Goal: Task Accomplishment & Management: Manage account settings

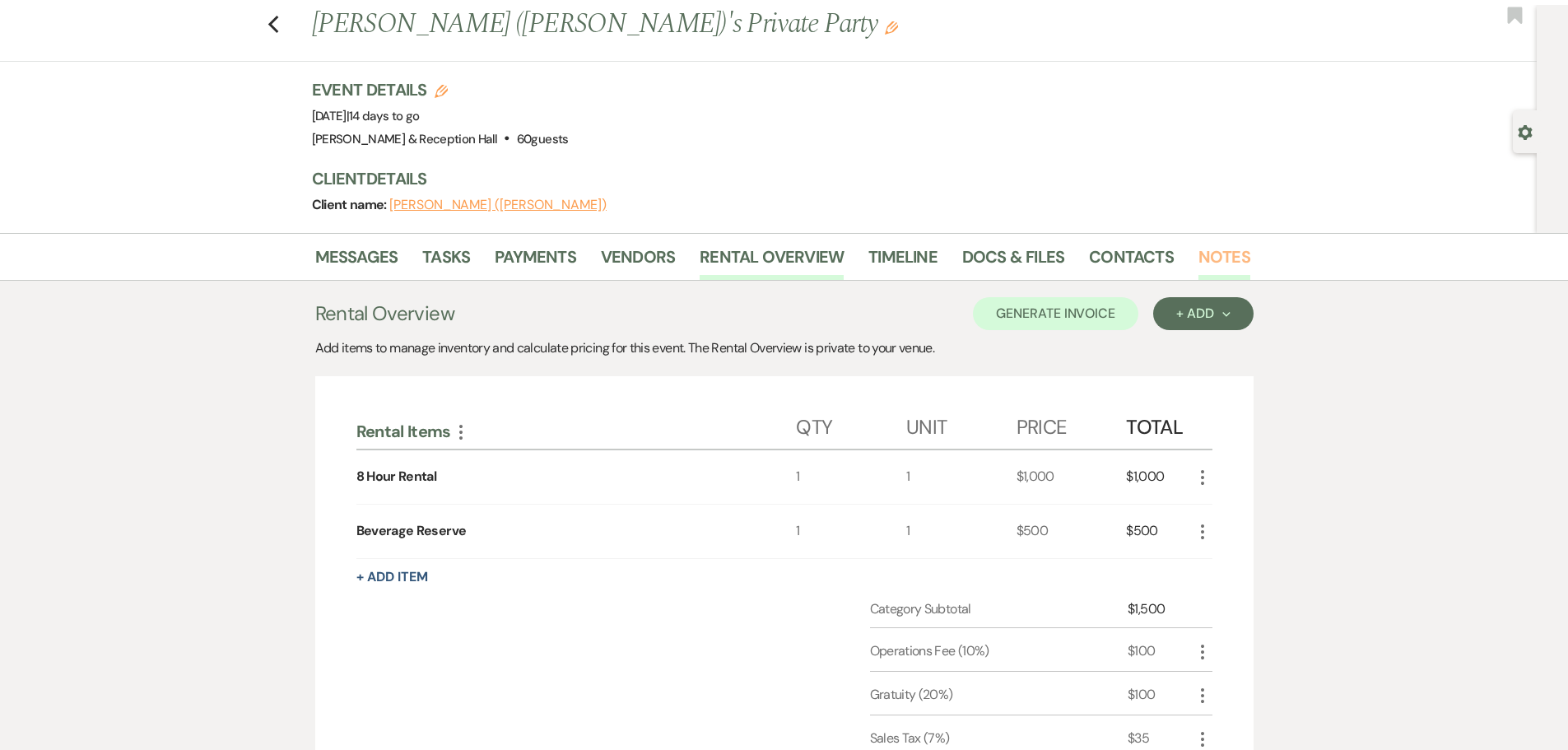
click at [1200, 264] on link "Notes" at bounding box center [1225, 262] width 52 height 37
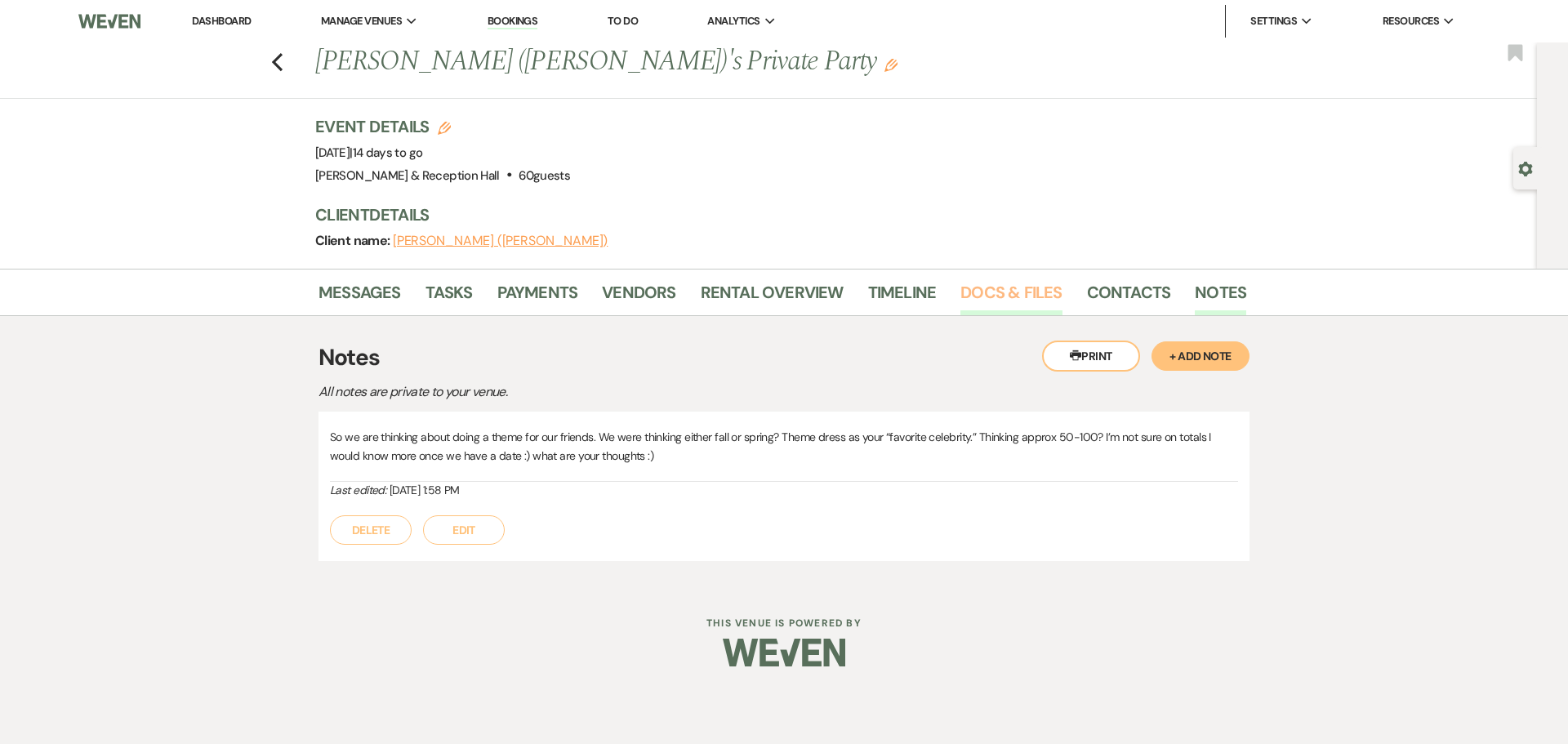
click at [1031, 305] on link "Docs & Files" at bounding box center [1011, 297] width 101 height 36
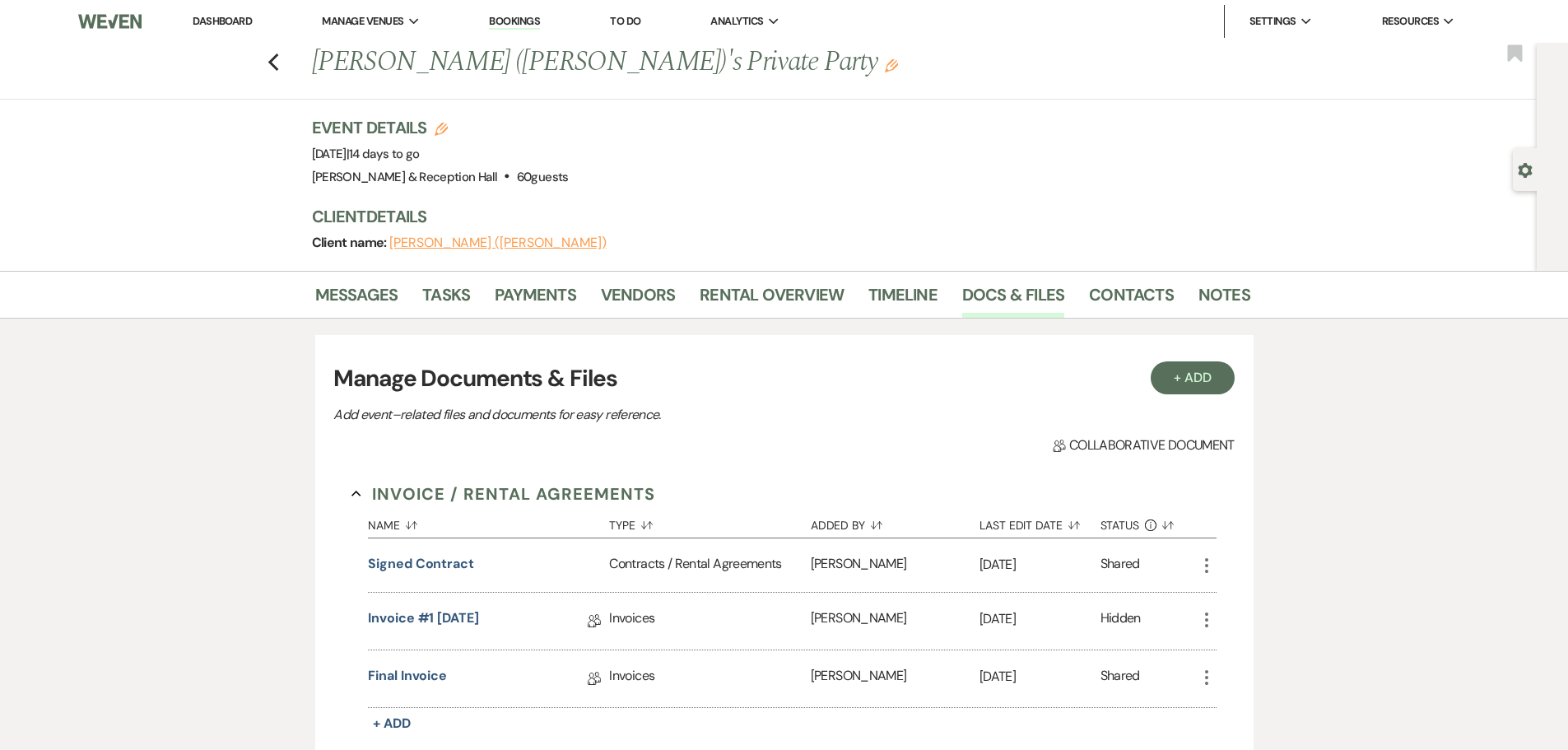
click at [1178, 358] on div "+ Add Manage Documents & Files Add event–related files and documents for easy r…" at bounding box center [784, 685] width 938 height 700
click at [1181, 376] on button "+ Add" at bounding box center [1192, 378] width 84 height 33
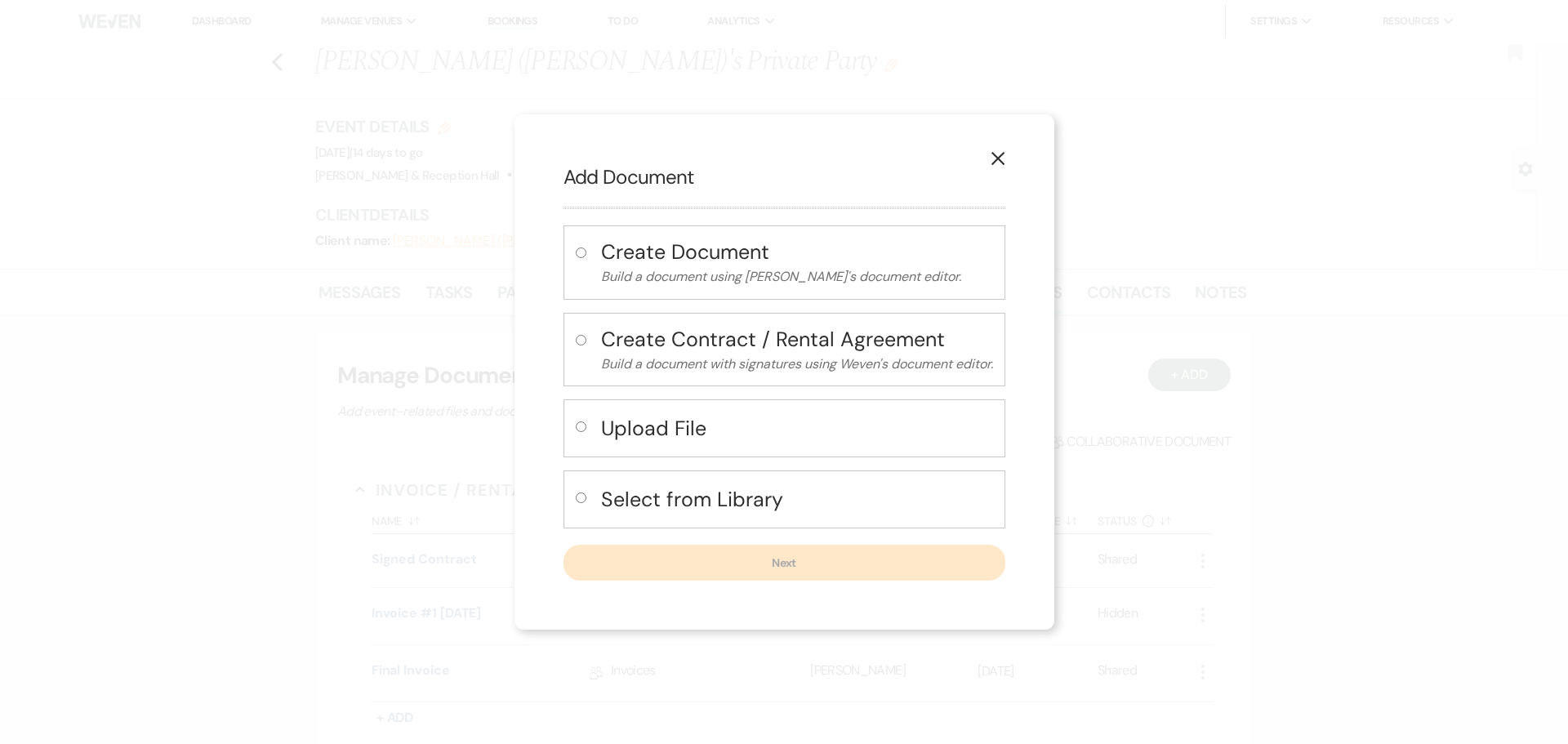
click at [593, 424] on div "Upload File" at bounding box center [784, 428] width 442 height 58
click at [576, 427] on input "radio" at bounding box center [581, 426] width 11 height 11
radio input "true"
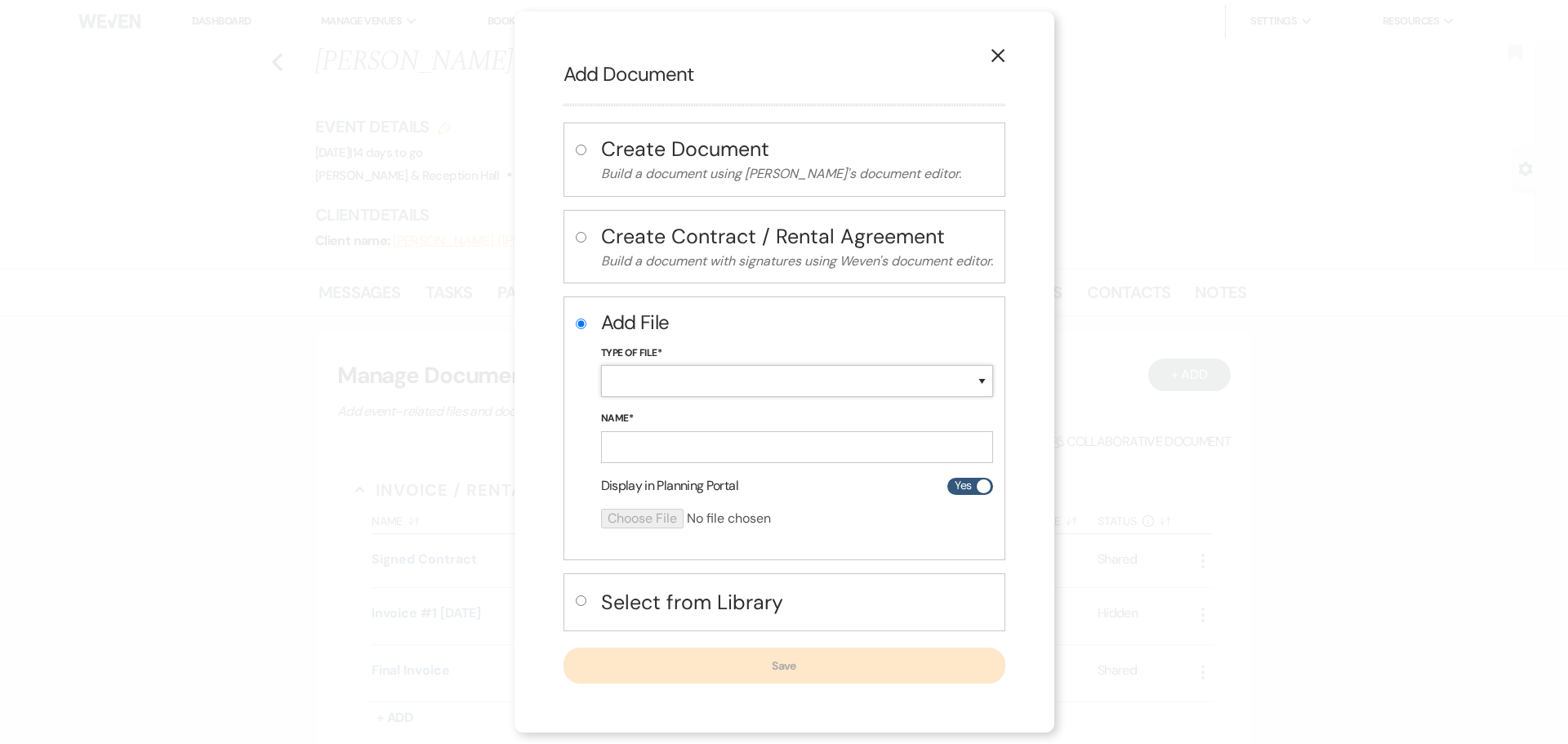
click at [686, 377] on select "Special Event Insurance Vendor Certificate of Insurance Contracts / Rental Agre…" at bounding box center [797, 381] width 392 height 32
select select "0"
click at [601, 365] on select "Special Event Insurance Vendor Certificate of Insurance Contracts / Rental Agre…" at bounding box center [797, 381] width 392 height 32
click at [649, 431] on input "Name*" at bounding box center [797, 447] width 392 height 32
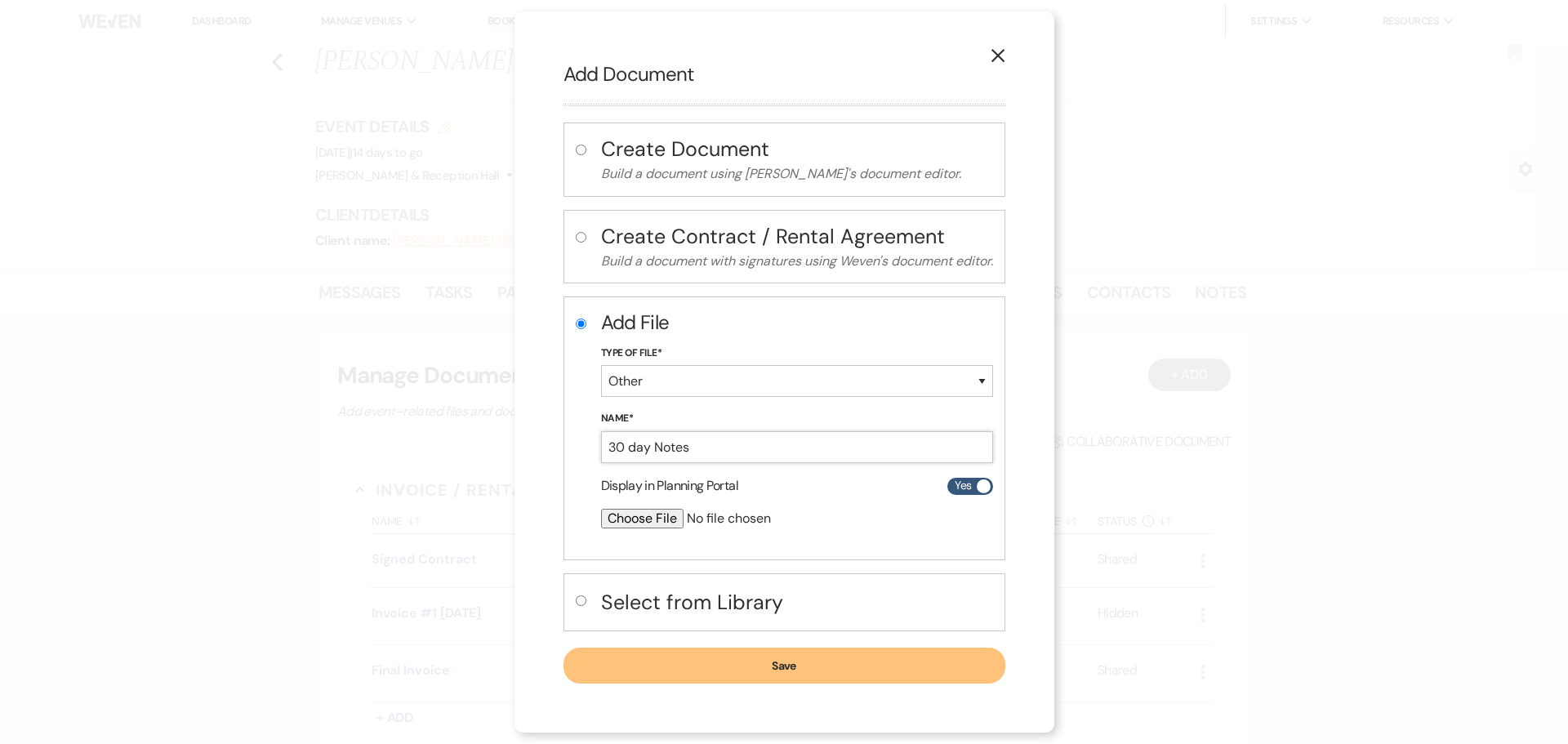
type input "30 day Notes"
click at [623, 528] on input "file" at bounding box center [753, 518] width 305 height 20
type input "C:\fakepath\30 day [DATE] [PERSON_NAME].pdf"
click at [709, 674] on button "Save" at bounding box center [784, 667] width 442 height 36
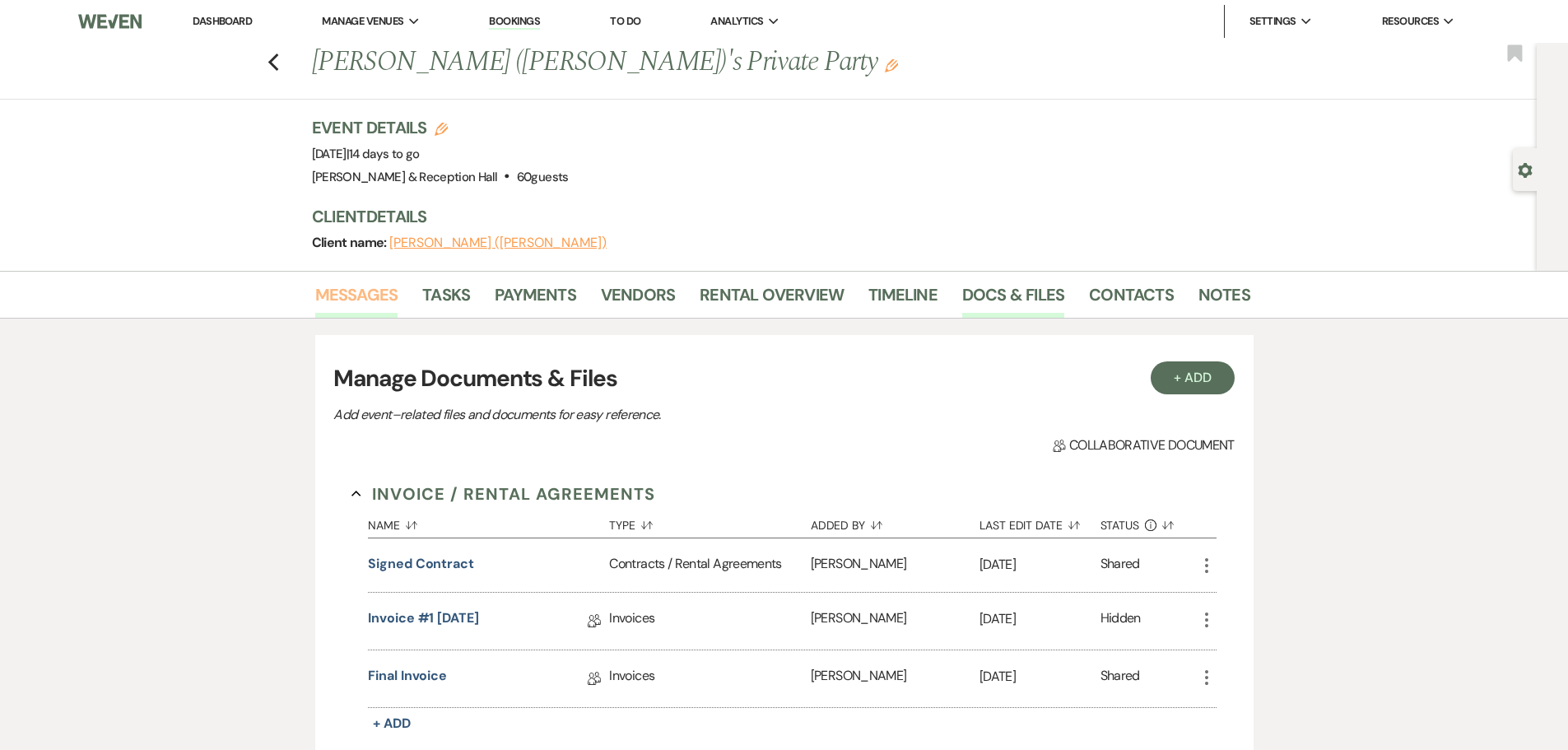
click at [356, 299] on link "Messages" at bounding box center [357, 300] width 83 height 37
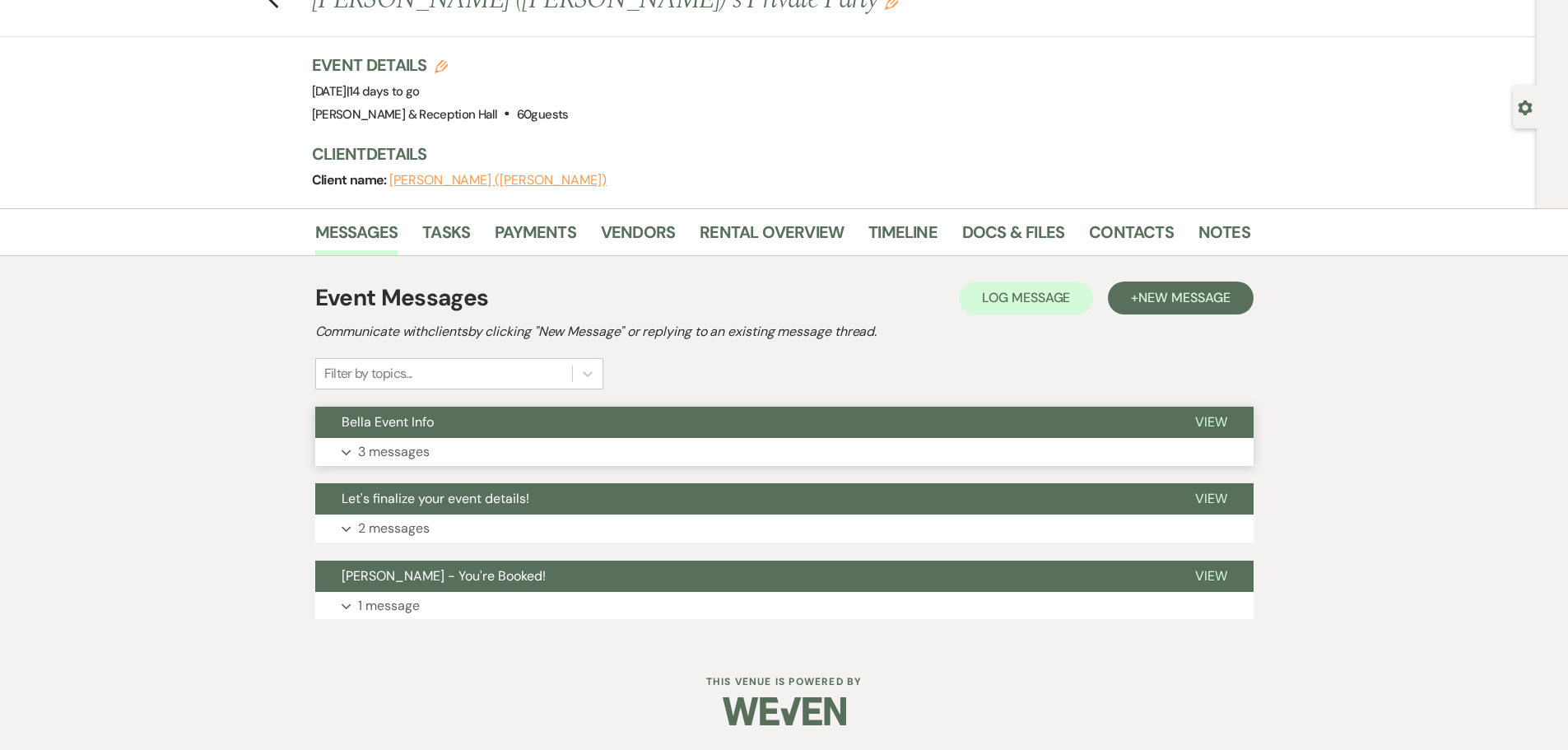
click at [359, 446] on p "3 messages" at bounding box center [394, 452] width 71 height 22
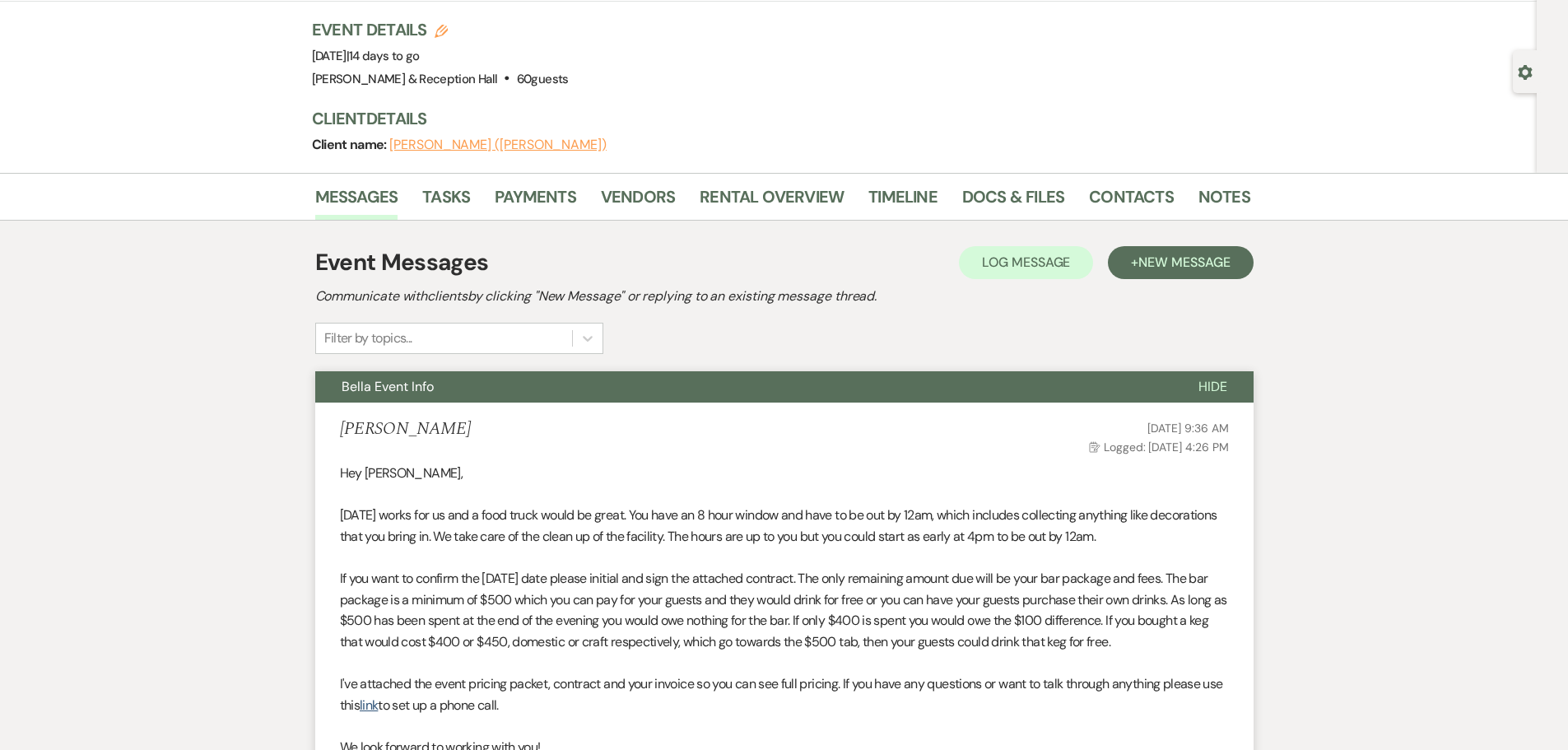
scroll to position [62, 0]
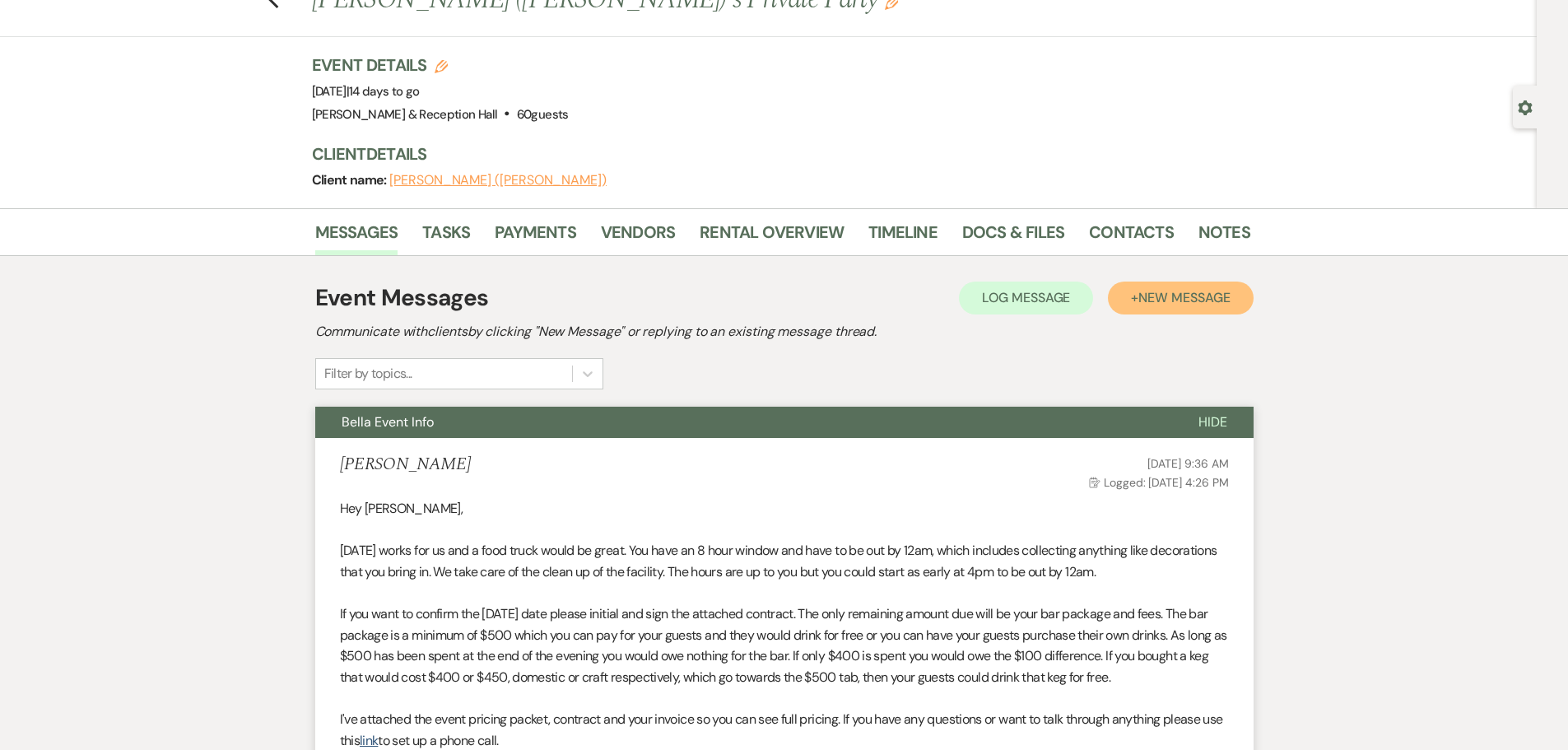
click at [1176, 294] on span "New Message" at bounding box center [1184, 297] width 91 height 17
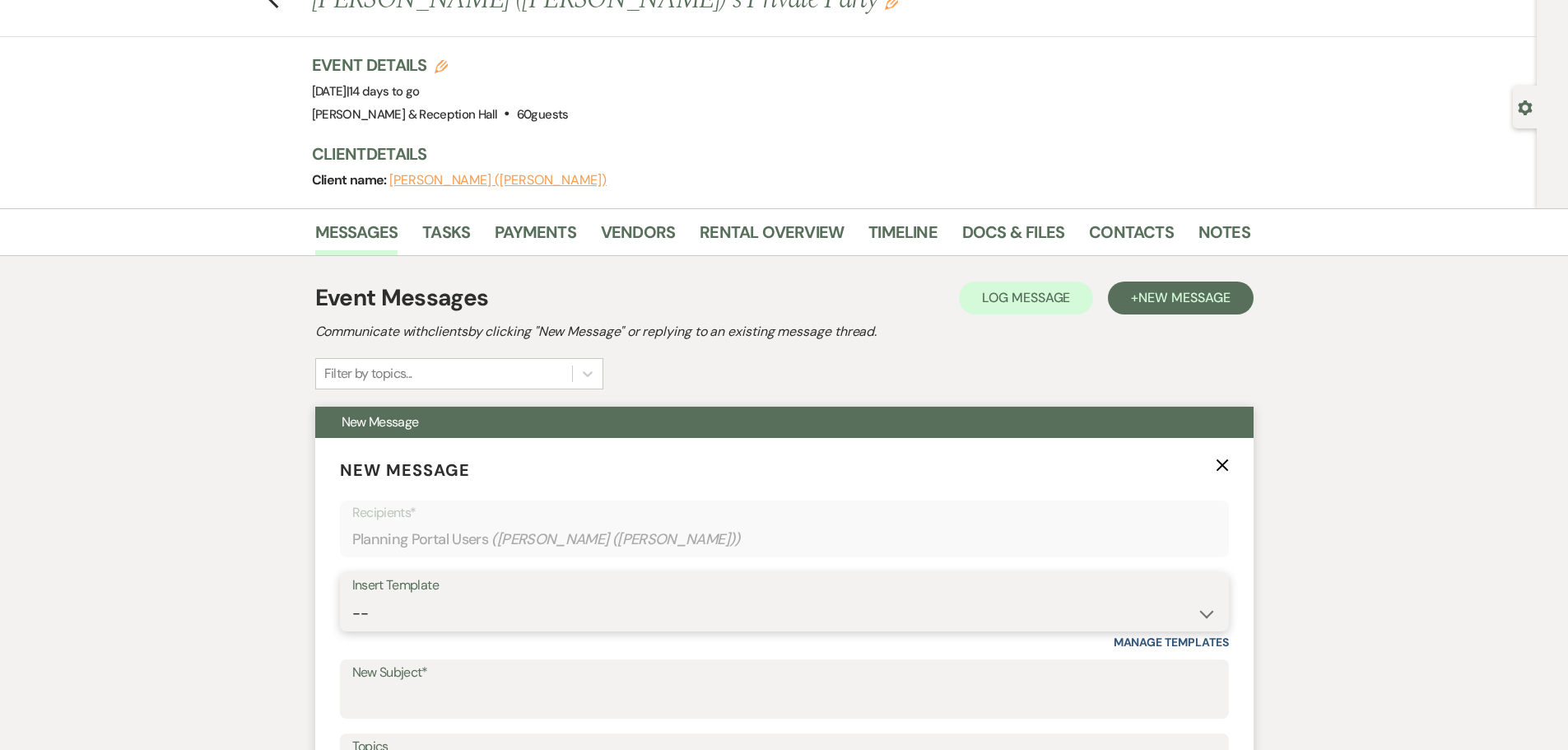
click at [400, 614] on select "-- Weven Planning Portal Introduction (Booked Events) Initial Inquiry Response …" at bounding box center [785, 613] width 864 height 32
select select "4829"
click at [353, 597] on select "-- Weven Planning Portal Introduction (Booked Events) Initial Inquiry Response …" at bounding box center [785, 613] width 864 height 32
type input "Follow-Up from Our 30-Day Meeting"
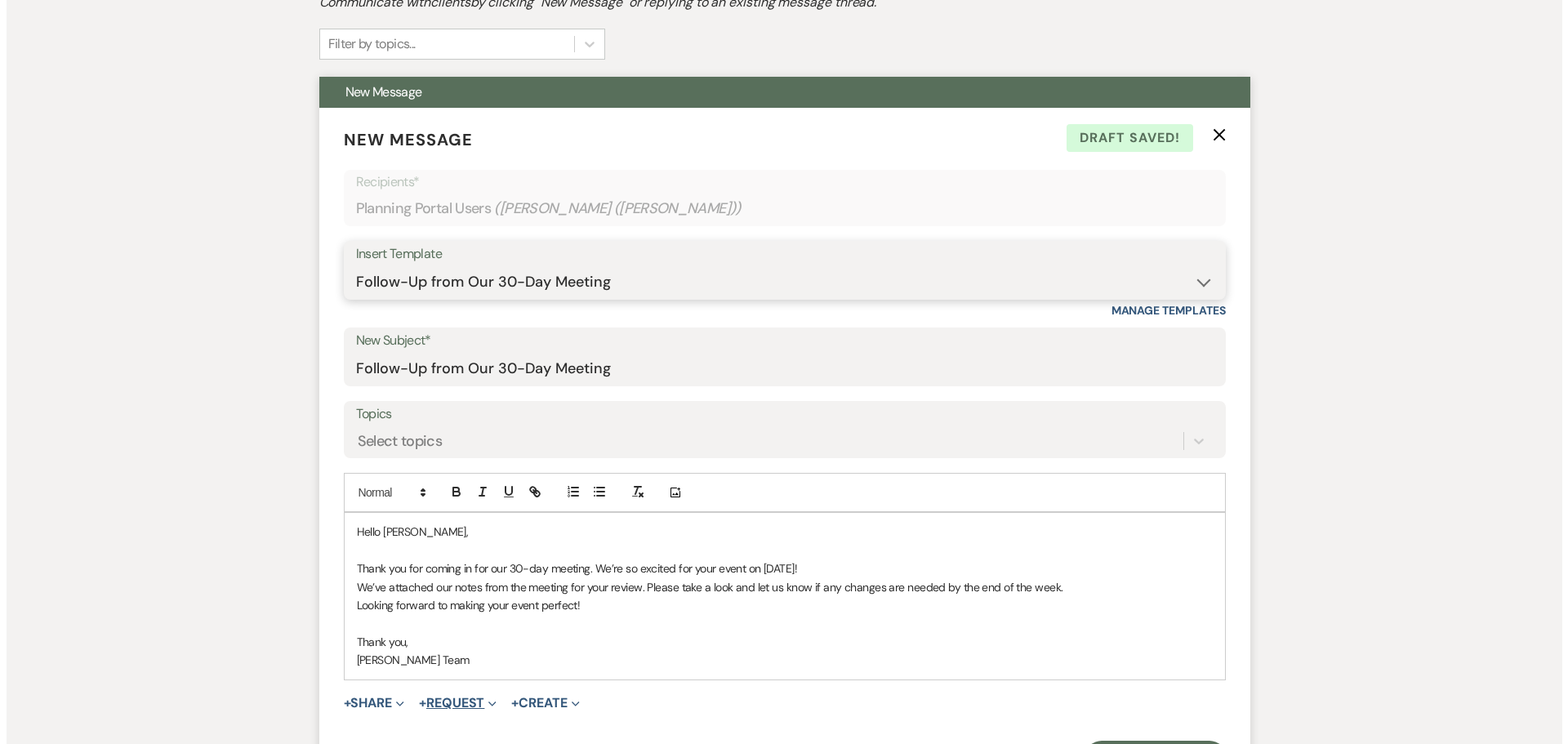
scroll to position [552, 0]
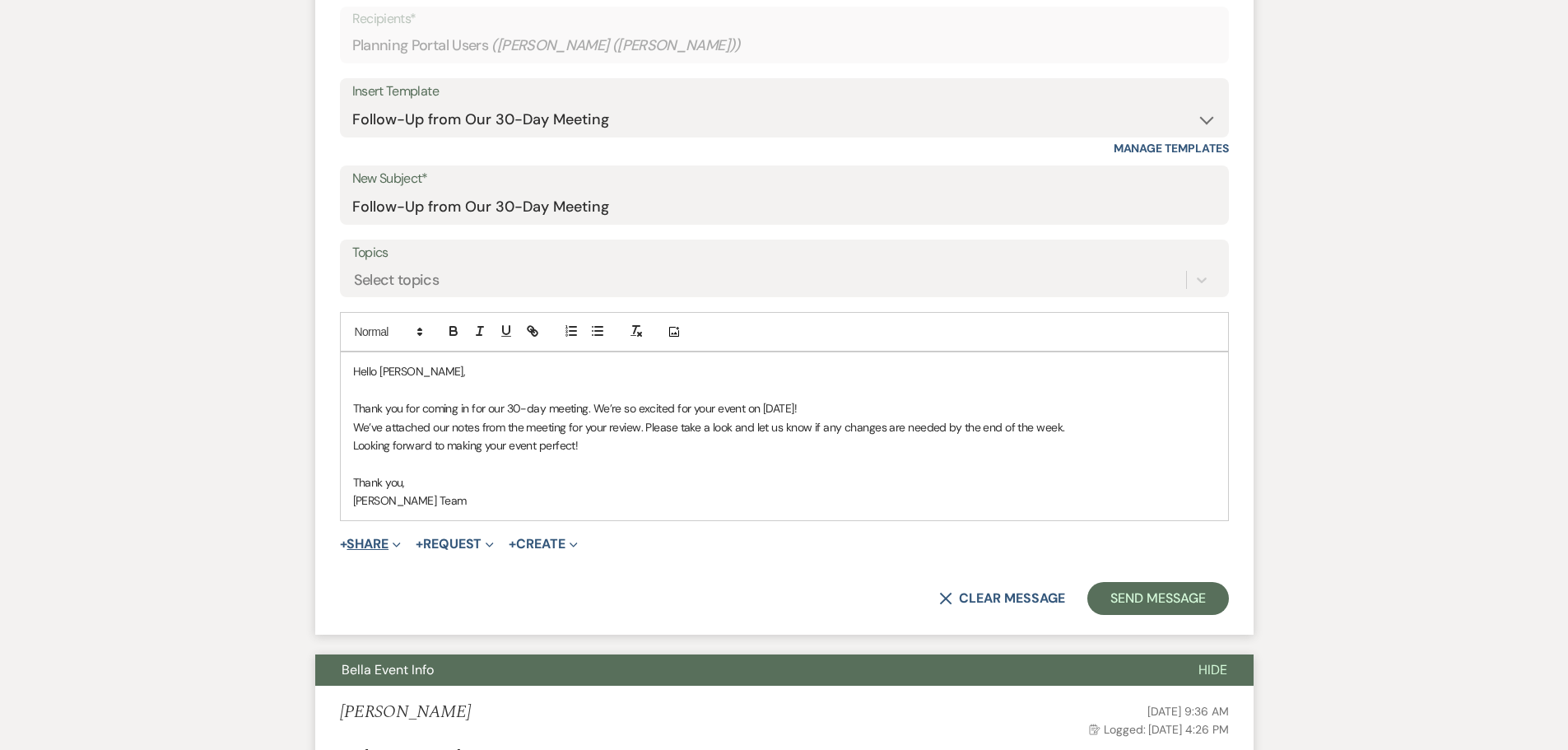
click at [377, 545] on button "+ Share Expand" at bounding box center [371, 544] width 61 height 13
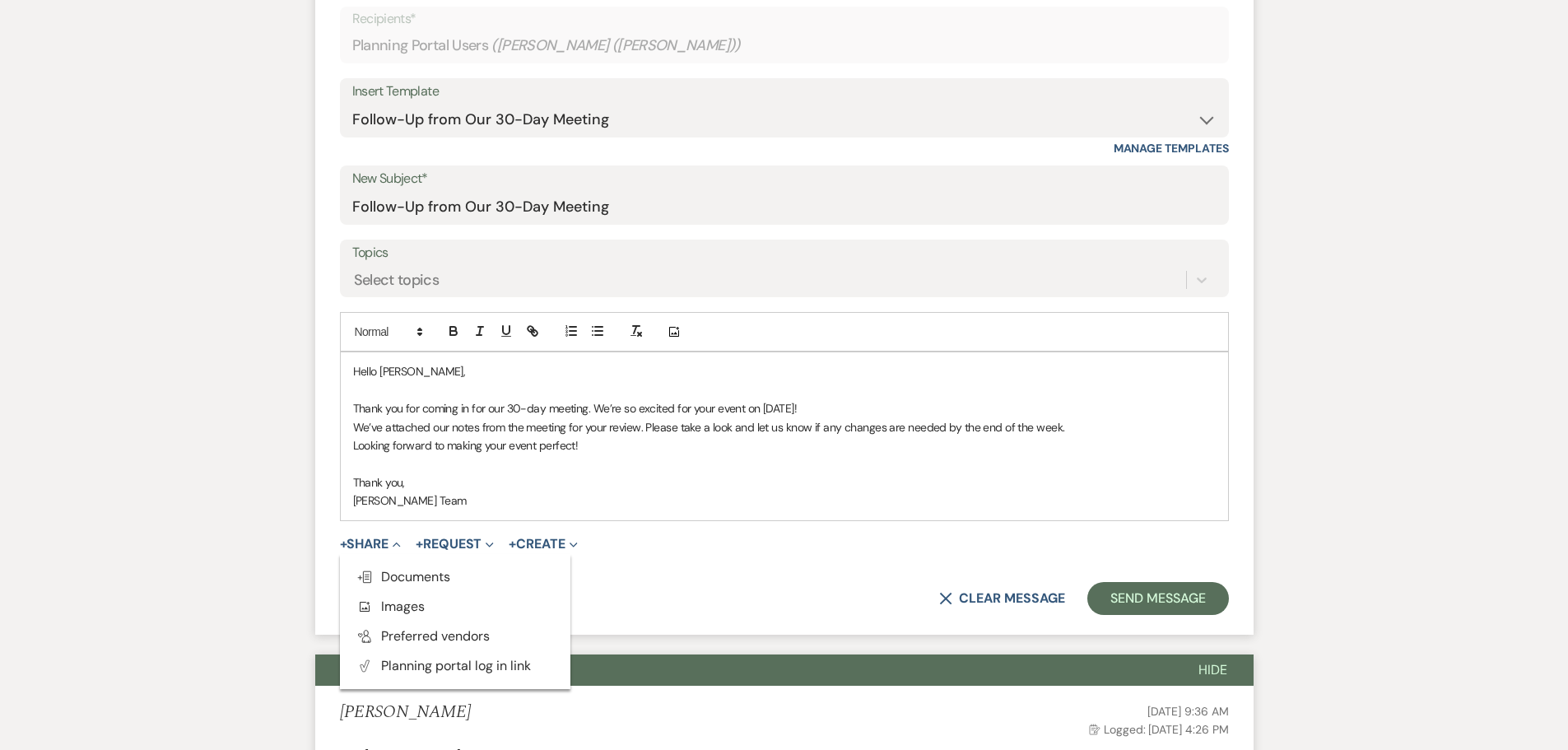
click at [390, 561] on ul "Doc Upload Documents Add Photo Images Pref Vendors Preferred vendors Plan Porta…" at bounding box center [455, 621] width 231 height 135
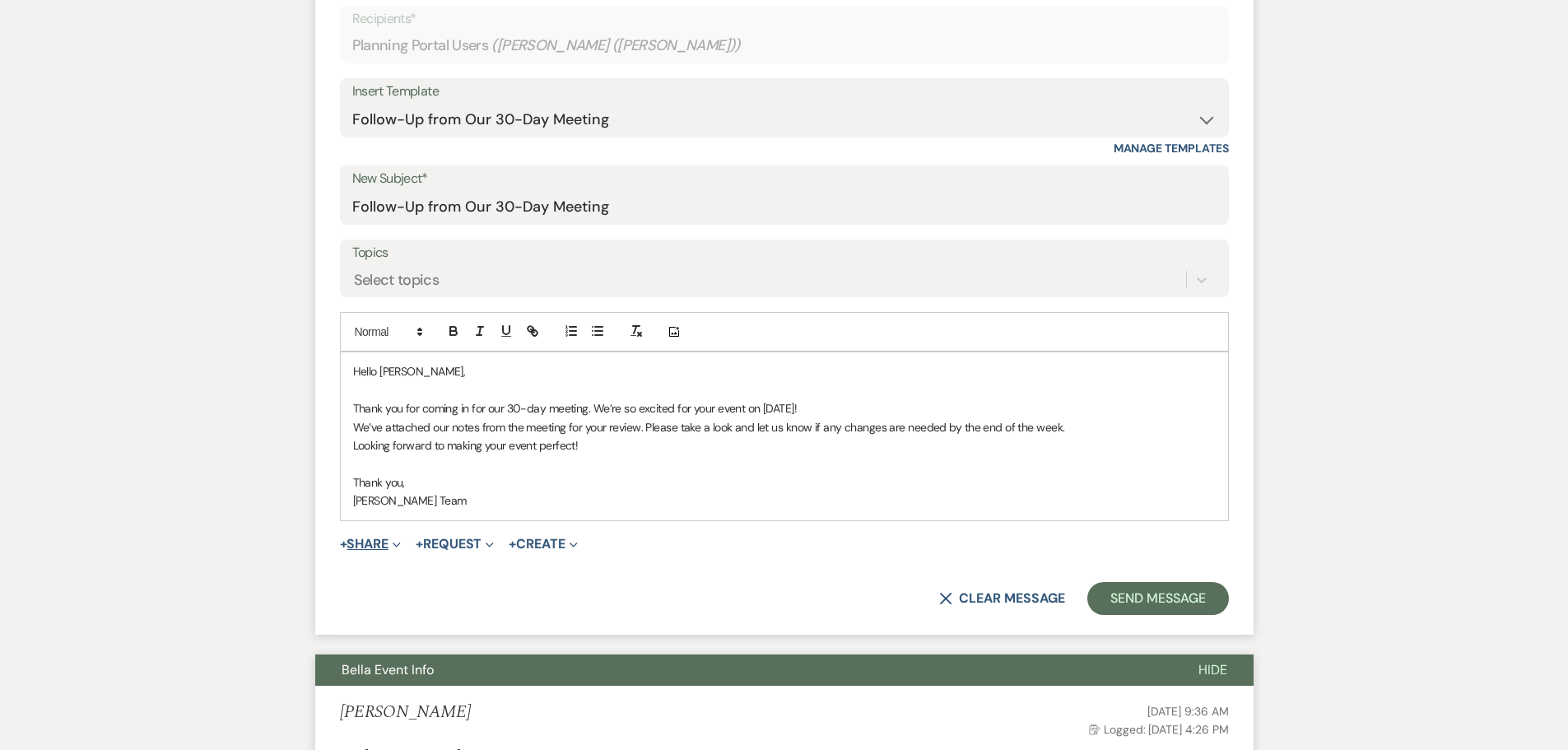
click at [371, 540] on button "+ Share Expand" at bounding box center [371, 544] width 61 height 13
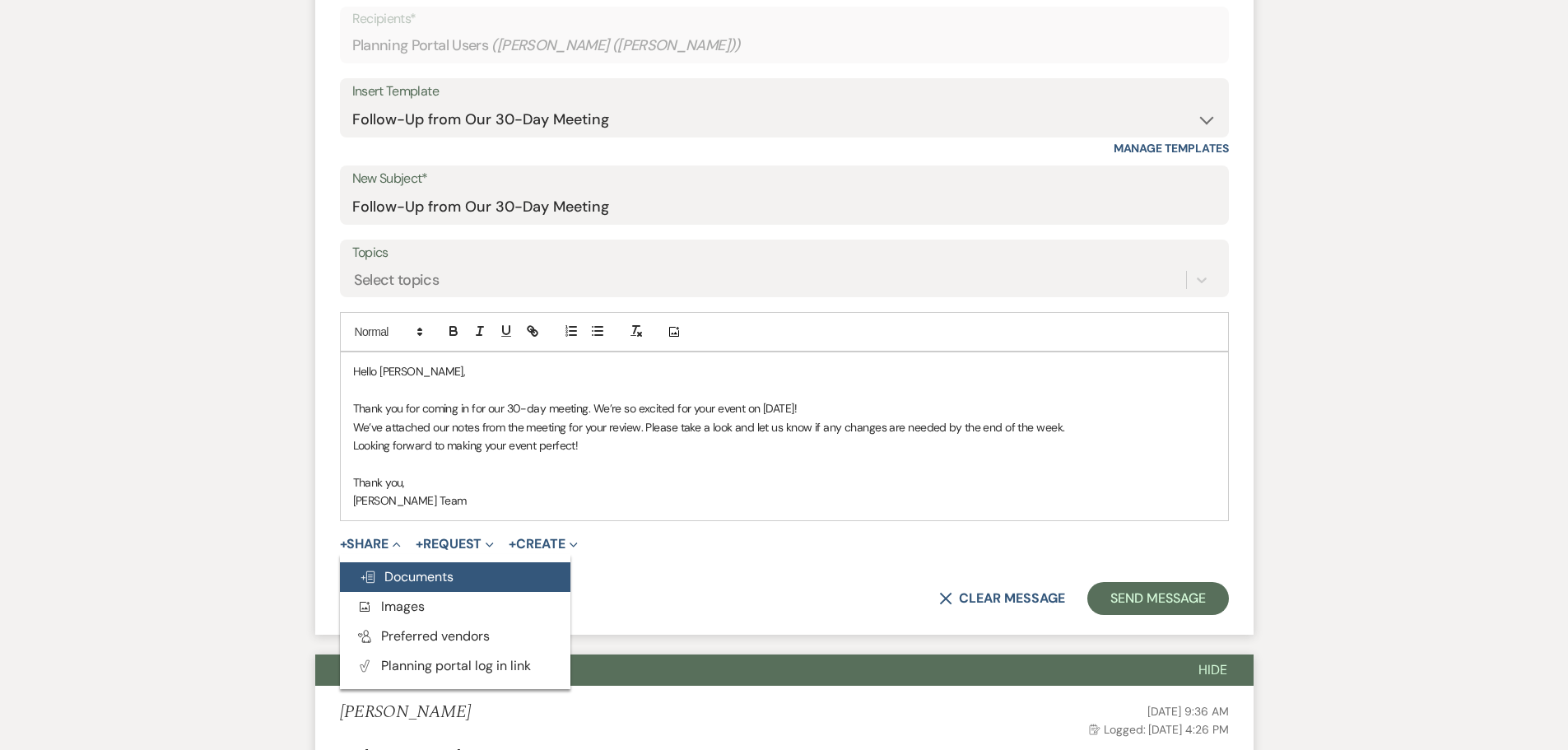
click at [400, 583] on span "Doc Upload Documents" at bounding box center [407, 577] width 94 height 17
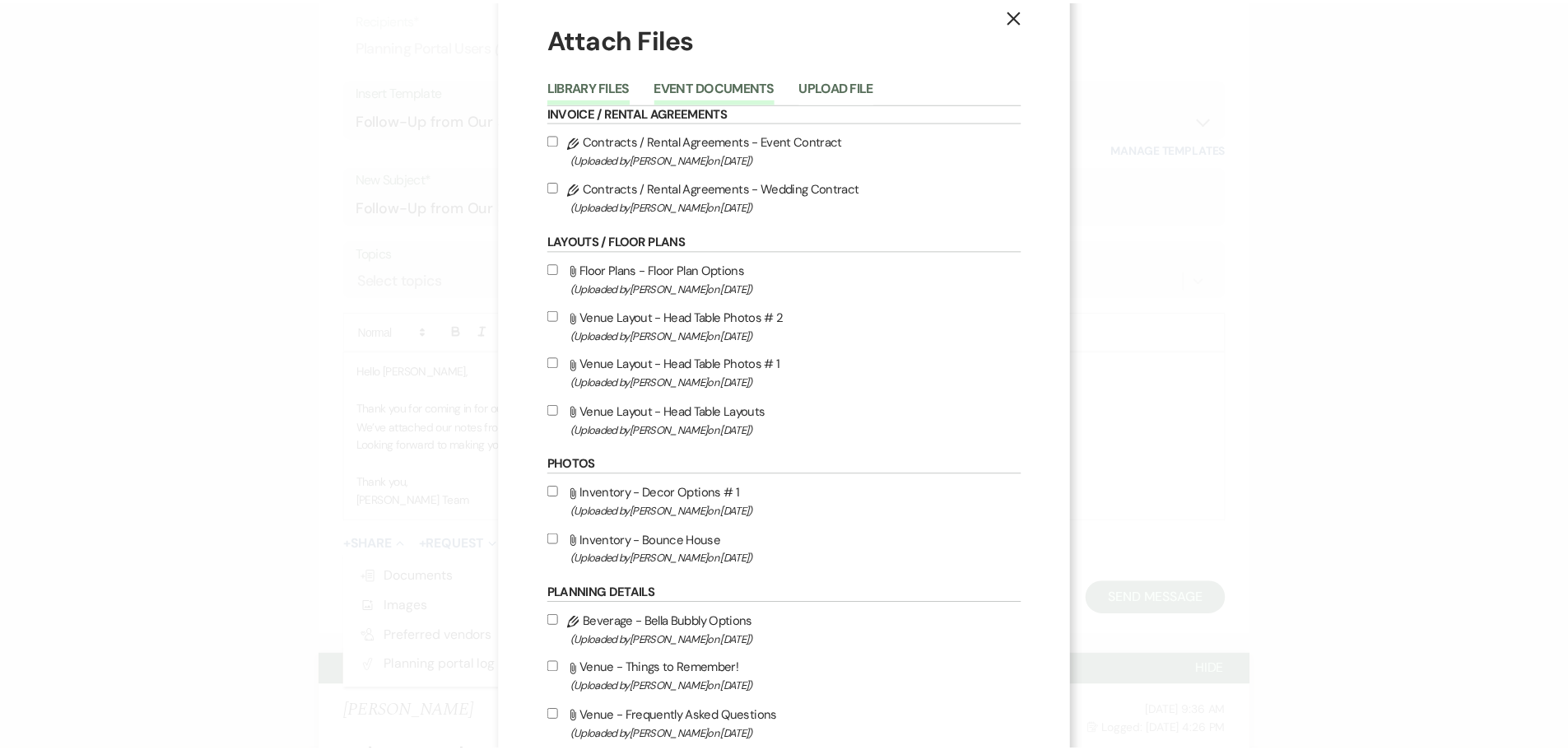
scroll to position [0, 0]
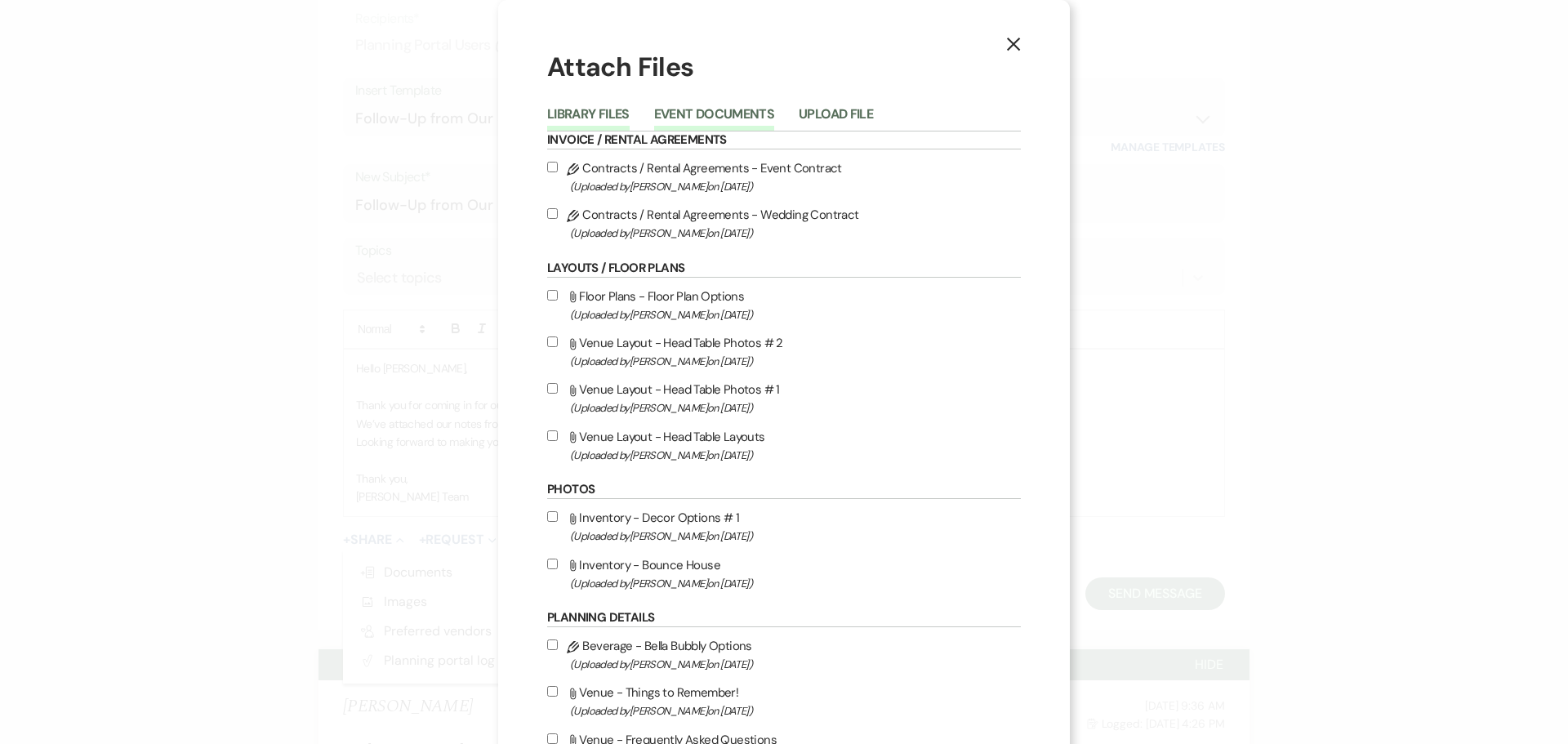
click at [713, 108] on button "Event Documents" at bounding box center [714, 119] width 120 height 23
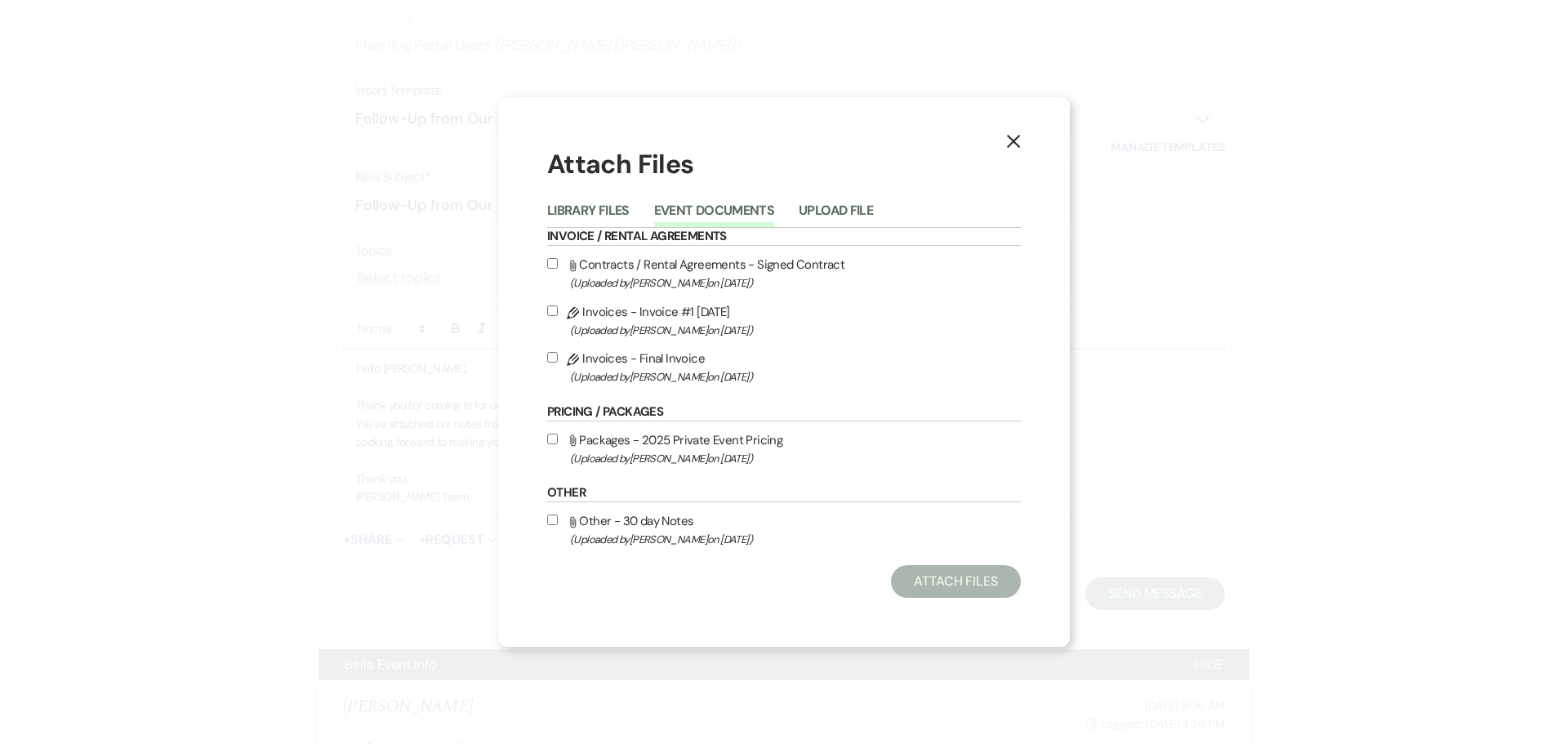
click at [546, 518] on div "X Attach Files Library Files Event Documents Upload File Invoice / Rental Agree…" at bounding box center [784, 372] width 572 height 551
click at [556, 518] on input "Attach File Other - 30 day Notes (Uploaded by [PERSON_NAME] on [DATE] )" at bounding box center [552, 519] width 11 height 11
checkbox input "true"
click at [935, 593] on button "Attach Files" at bounding box center [956, 582] width 130 height 33
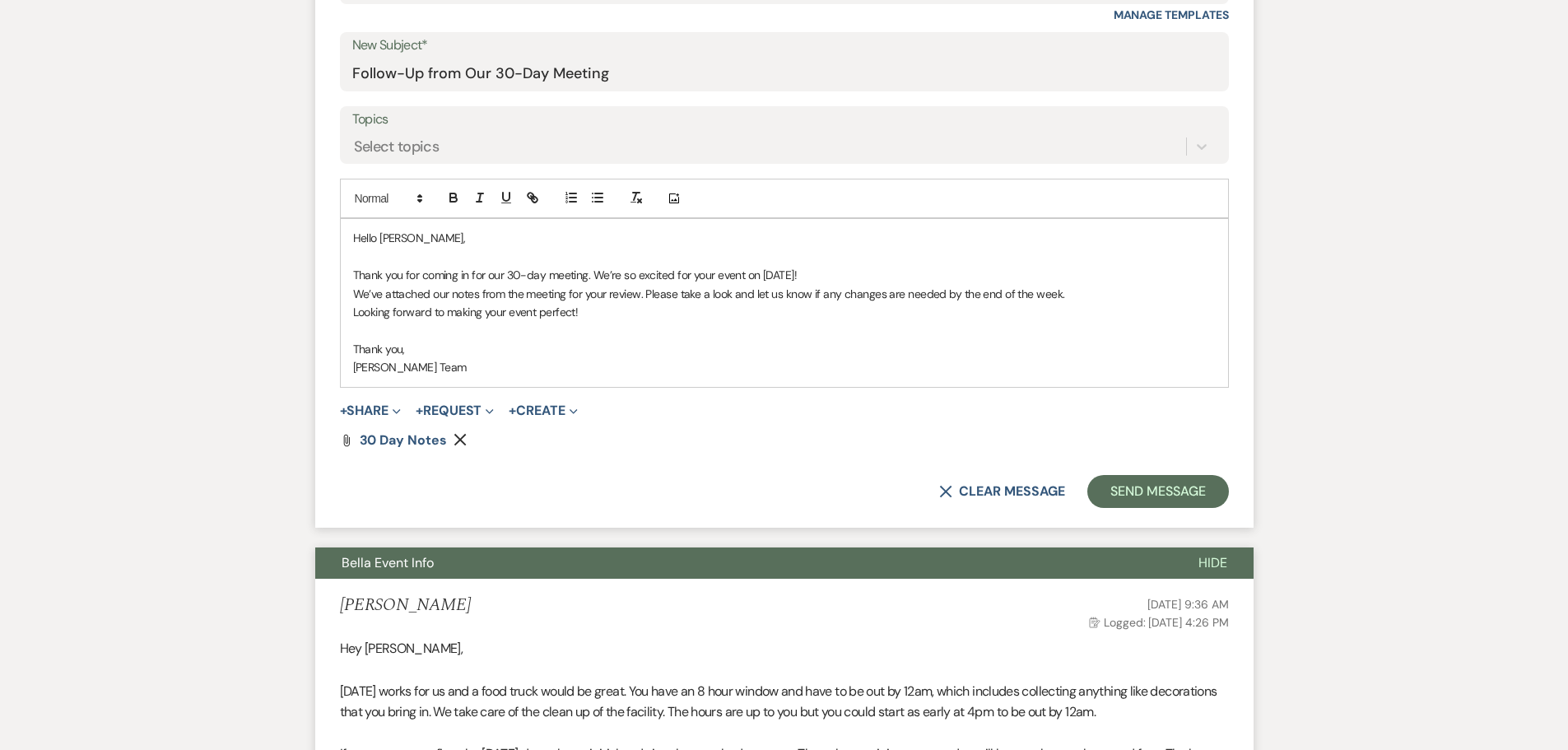
scroll to position [639, 0]
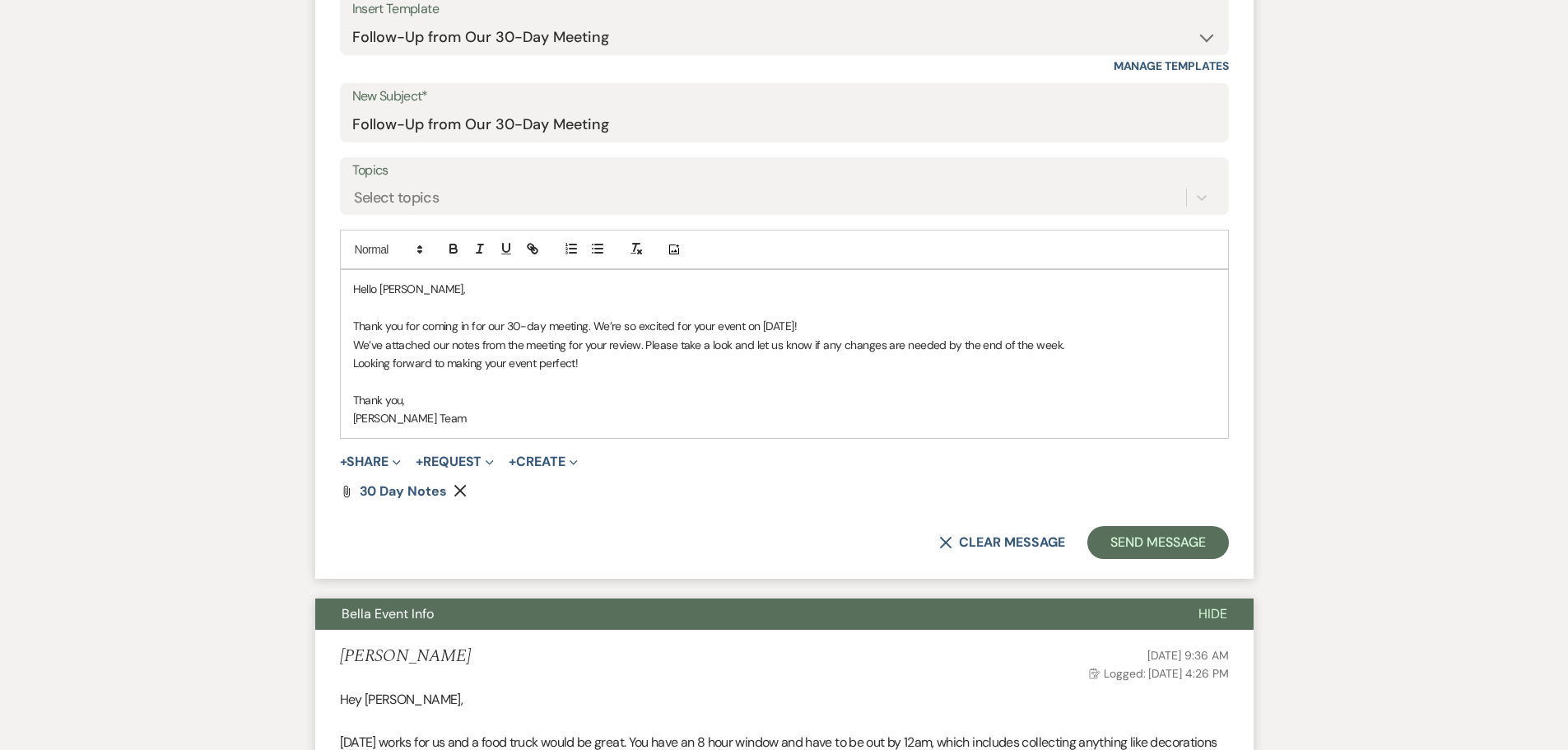
click at [610, 368] on p "Looking forward to making your event perfect!" at bounding box center [785, 363] width 863 height 18
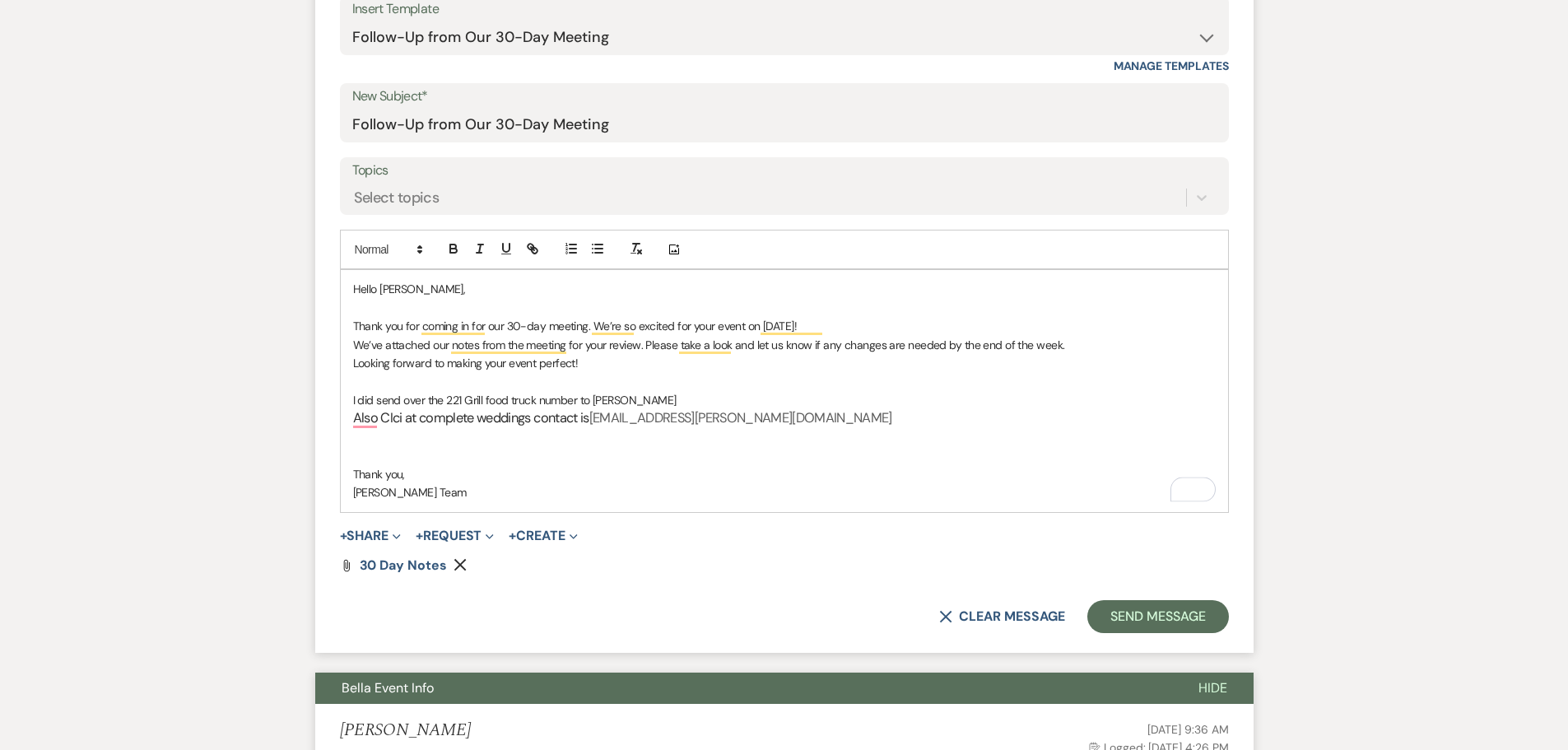
click at [816, 416] on h3 "Also CIci at complete weddings contact is [EMAIL_ADDRESS][PERSON_NAME][DOMAIN_N…" at bounding box center [785, 418] width 863 height 19
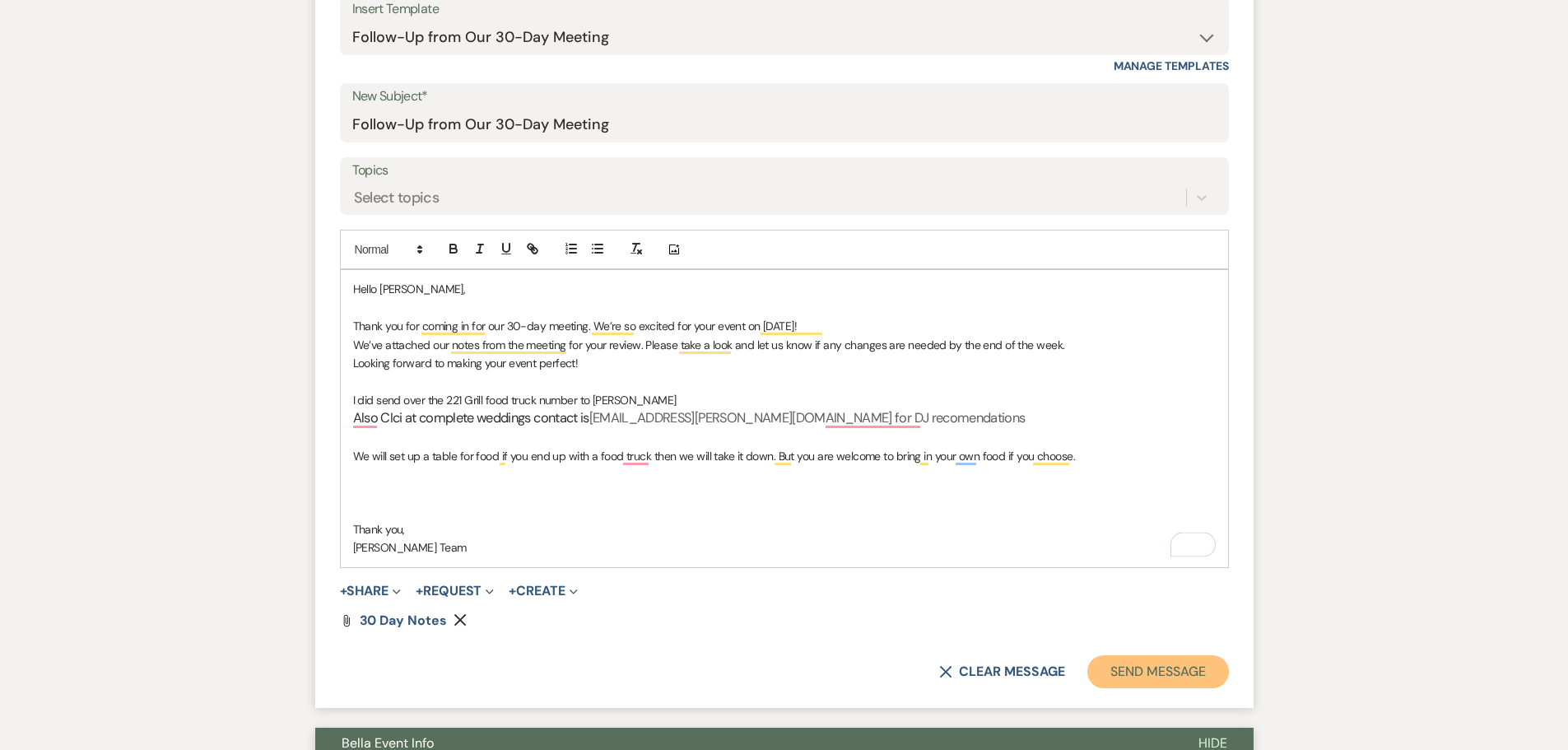
click at [1156, 688] on button "Send Message" at bounding box center [1158, 672] width 141 height 33
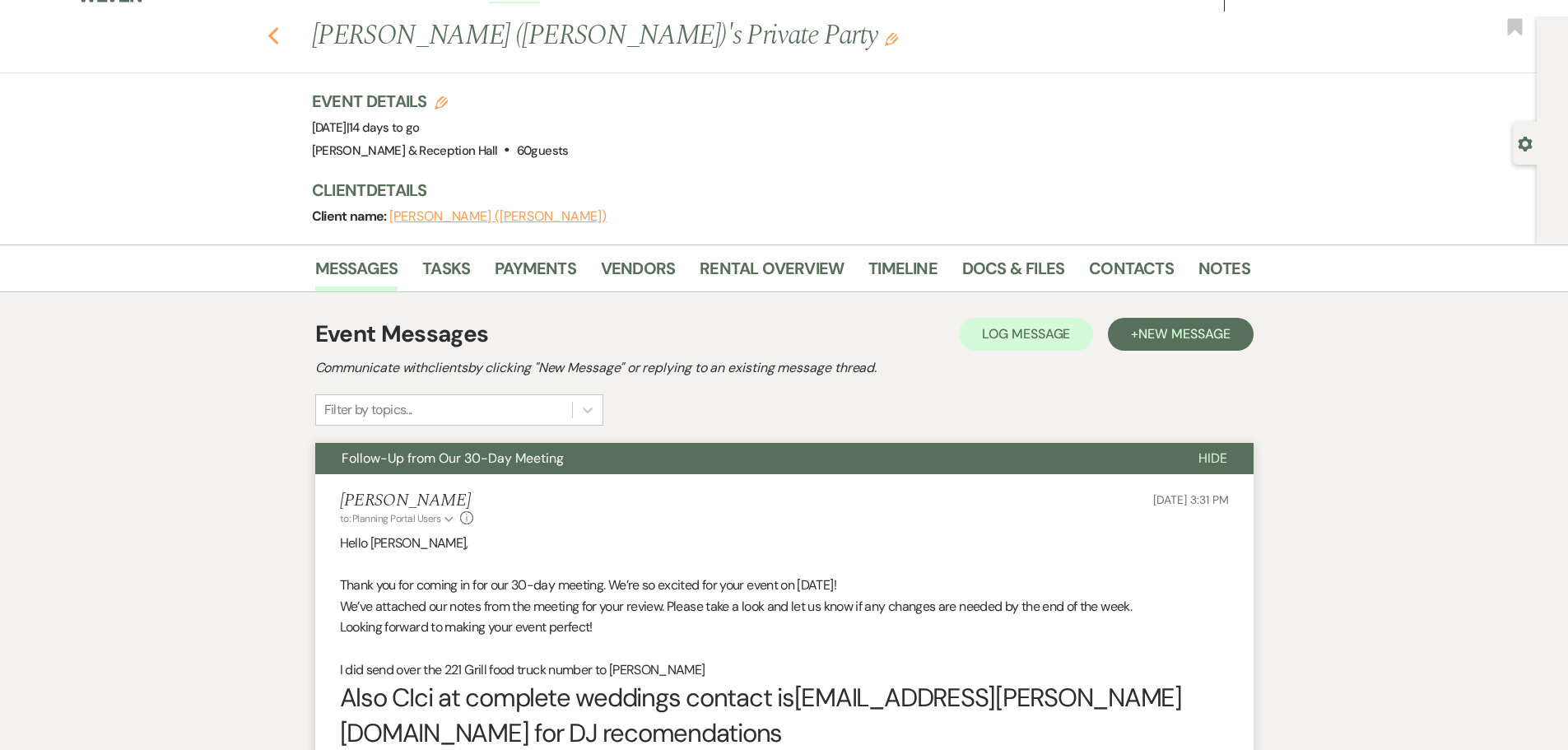
click at [280, 35] on icon "Previous" at bounding box center [273, 37] width 12 height 20
